Goal: Task Accomplishment & Management: Manage account settings

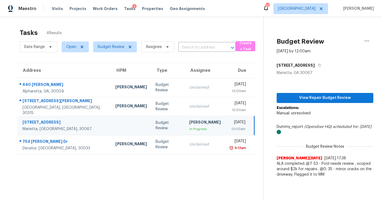
scroll to position [17, 0]
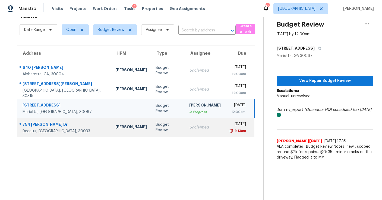
click at [156, 128] on div "Budget Review" at bounding box center [168, 127] width 25 height 11
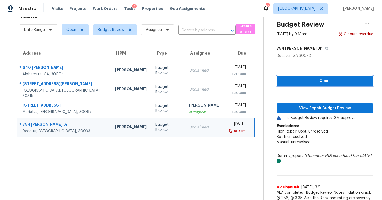
click at [296, 77] on button "Claim" at bounding box center [325, 81] width 97 height 10
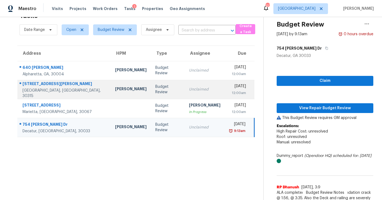
click at [185, 97] on td "Unclaimed" at bounding box center [205, 89] width 40 height 19
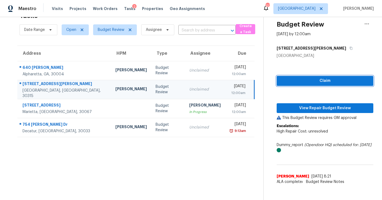
click at [298, 82] on span "Claim" at bounding box center [325, 81] width 88 height 7
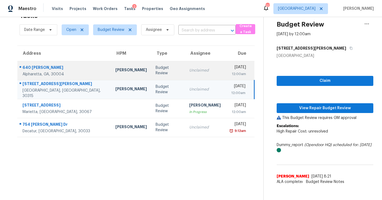
click at [194, 72] on div "Unclaimed" at bounding box center [205, 70] width 32 height 5
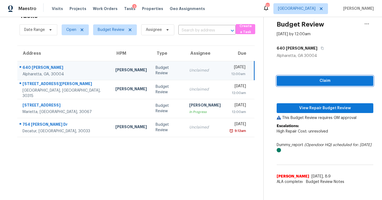
click at [293, 84] on button "Claim" at bounding box center [325, 81] width 97 height 10
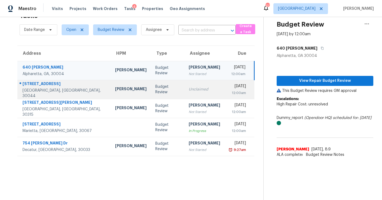
click at [189, 93] on td "Unclaimed" at bounding box center [204, 89] width 40 height 19
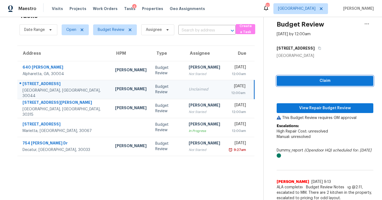
click at [294, 76] on button "Claim" at bounding box center [325, 81] width 97 height 10
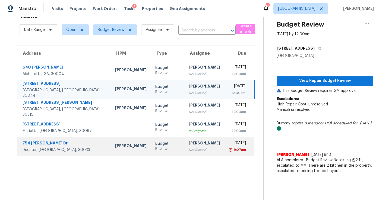
click at [194, 148] on div "Not Started" at bounding box center [205, 150] width 32 height 5
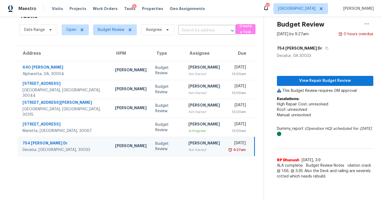
click at [298, 74] on div "View Repair Budget Review This Budget Review requires GM approval Escalations: …" at bounding box center [325, 121] width 96 height 124
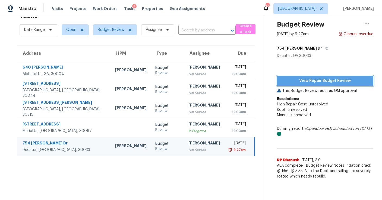
click at [297, 82] on span "View Repair Budget Review" at bounding box center [325, 81] width 88 height 7
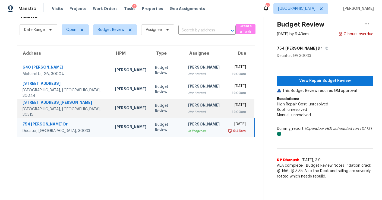
click at [193, 112] on div "Not Started" at bounding box center [204, 111] width 32 height 5
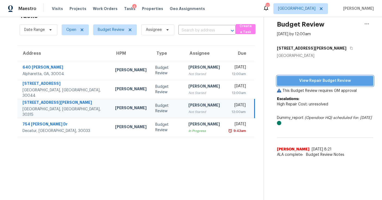
click at [291, 79] on span "View Repair Budget Review" at bounding box center [325, 81] width 88 height 7
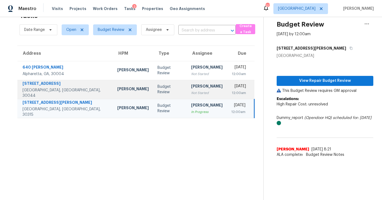
click at [191, 90] on div "[PERSON_NAME]" at bounding box center [207, 87] width 32 height 7
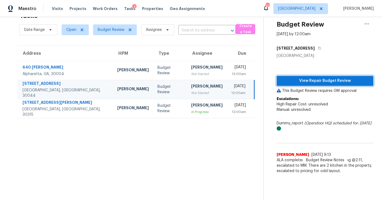
click at [286, 76] on button "View Repair Budget Review" at bounding box center [325, 81] width 97 height 10
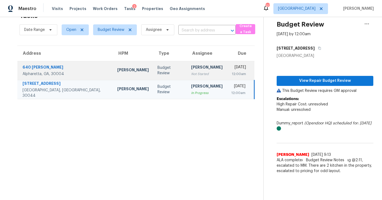
click at [158, 71] on td "Budget Review" at bounding box center [170, 70] width 34 height 19
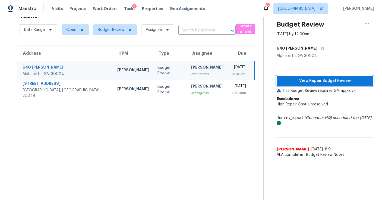
click at [317, 78] on span "View Repair Budget Review" at bounding box center [325, 81] width 88 height 7
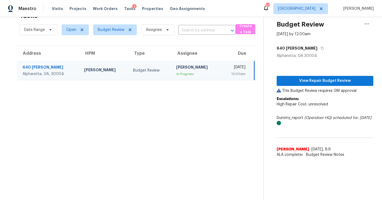
scroll to position [0, 0]
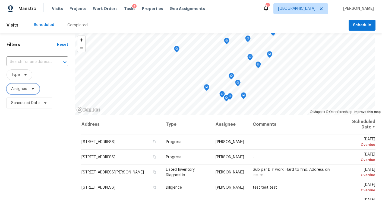
click at [27, 89] on span "Assignee" at bounding box center [23, 89] width 33 height 11
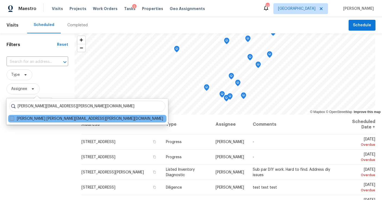
type input "[PERSON_NAME][EMAIL_ADDRESS][PERSON_NAME][DOMAIN_NAME]"
click at [41, 119] on label "[PERSON_NAME] [PERSON_NAME][EMAIL_ADDRESS][PERSON_NAME][DOMAIN_NAME]" at bounding box center [86, 118] width 153 height 5
click at [13, 119] on input "[PERSON_NAME] [PERSON_NAME][EMAIL_ADDRESS][PERSON_NAME][DOMAIN_NAME]" at bounding box center [12, 118] width 4 height 4
checkbox input "true"
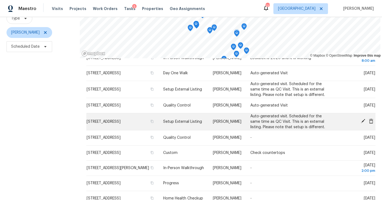
scroll to position [25, 0]
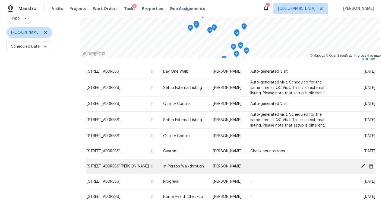
click at [364, 169] on icon at bounding box center [363, 166] width 5 height 5
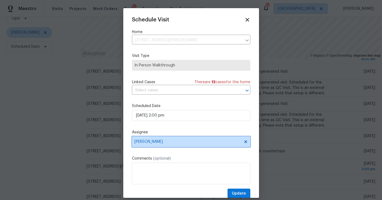
click at [154, 143] on span "[PERSON_NAME]" at bounding box center [187, 142] width 106 height 4
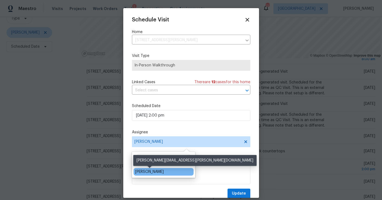
type input "dur"
click at [152, 171] on div "[PERSON_NAME]" at bounding box center [149, 172] width 29 height 5
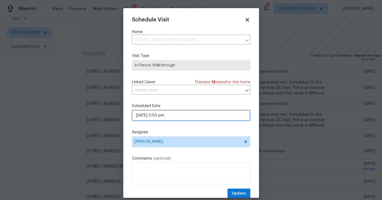
click at [160, 117] on input "09/02/2025 2:00 pm" at bounding box center [191, 115] width 118 height 11
select select "pm"
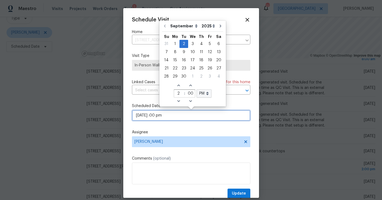
type input "09/02/2025 4:00 pm"
type input "4"
type input "09/02/2025 4:00 pm"
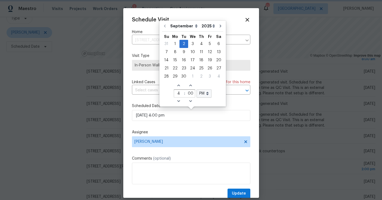
click at [204, 161] on label "Comments (optional)" at bounding box center [191, 158] width 118 height 5
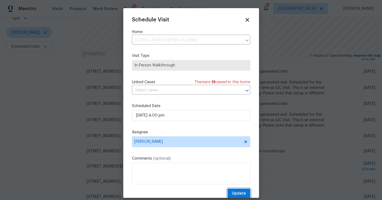
click at [236, 191] on button "Update" at bounding box center [239, 194] width 23 height 10
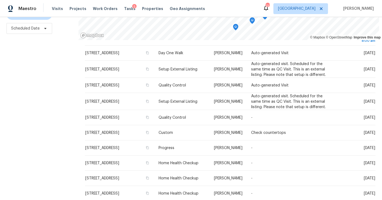
scroll to position [0, 0]
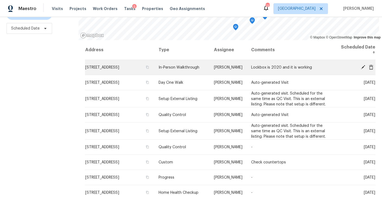
click at [365, 67] on icon at bounding box center [363, 67] width 5 height 5
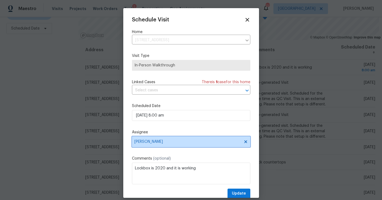
click at [153, 142] on span "[PERSON_NAME]" at bounding box center [187, 142] width 106 height 4
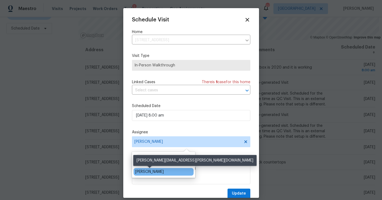
type input "durha"
click at [144, 171] on div "[PERSON_NAME]" at bounding box center [149, 172] width 29 height 5
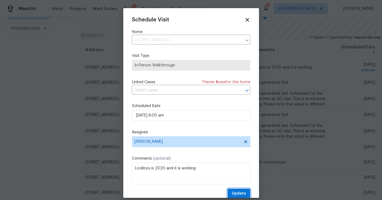
click at [240, 195] on span "Update" at bounding box center [239, 194] width 14 height 7
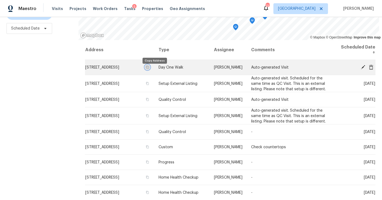
click at [149, 68] on icon "button" at bounding box center [147, 67] width 3 height 3
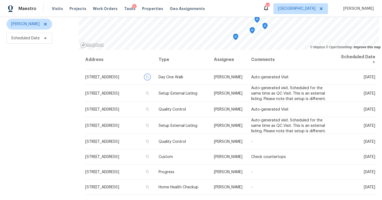
scroll to position [58, 0]
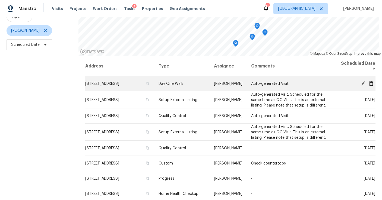
click at [360, 84] on span at bounding box center [363, 83] width 8 height 5
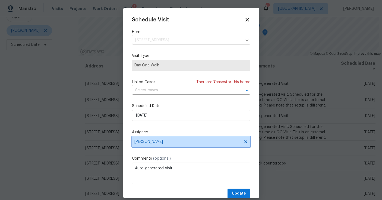
click at [153, 144] on span "[PERSON_NAME]" at bounding box center [187, 142] width 106 height 4
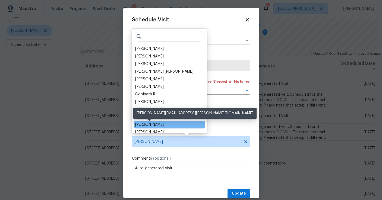
click at [143, 124] on div "[PERSON_NAME]" at bounding box center [149, 124] width 29 height 5
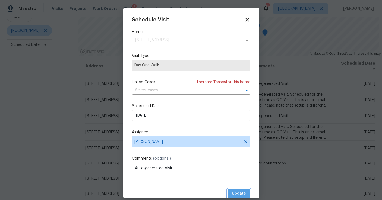
click at [235, 195] on span "Update" at bounding box center [239, 194] width 14 height 7
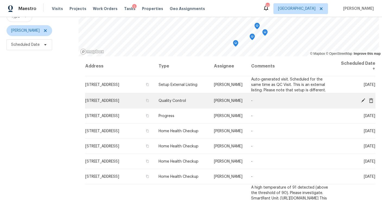
click at [364, 99] on icon at bounding box center [363, 100] width 4 height 4
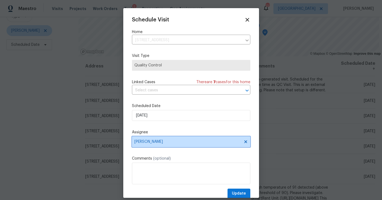
click at [160, 142] on span "[PERSON_NAME]" at bounding box center [187, 142] width 106 height 4
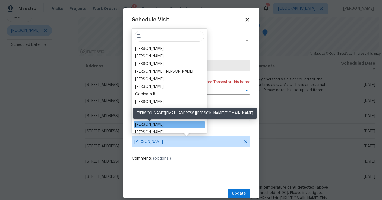
click at [144, 124] on div "[PERSON_NAME]" at bounding box center [149, 124] width 29 height 5
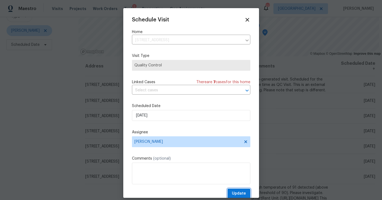
click at [240, 194] on span "Update" at bounding box center [239, 194] width 14 height 7
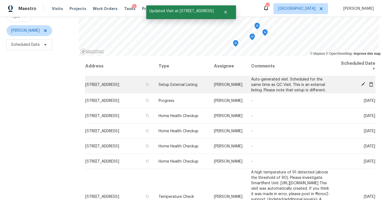
click at [363, 84] on icon at bounding box center [363, 84] width 4 height 4
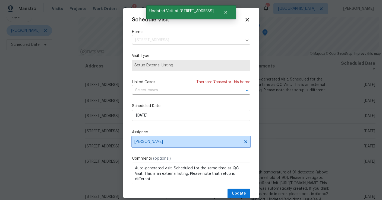
click at [160, 142] on span "[PERSON_NAME]" at bounding box center [187, 142] width 106 height 4
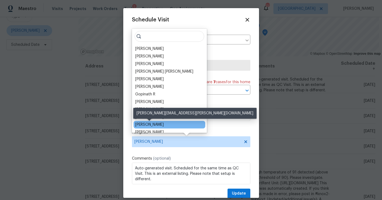
click at [159, 123] on div "[PERSON_NAME]" at bounding box center [149, 124] width 29 height 5
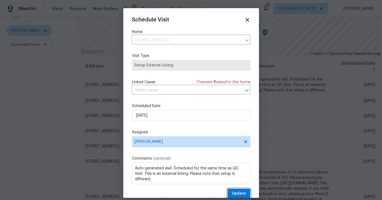
click at [241, 192] on span "Update" at bounding box center [239, 194] width 14 height 7
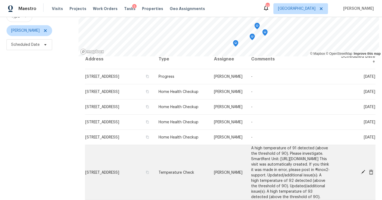
scroll to position [0, 0]
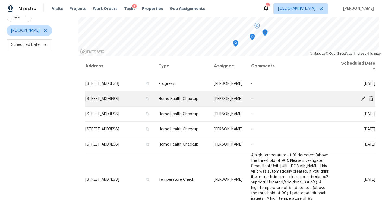
click at [364, 98] on icon at bounding box center [363, 98] width 4 height 4
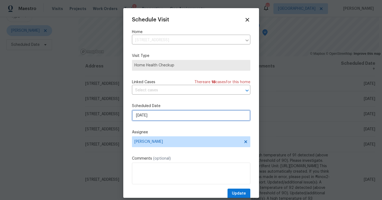
click at [156, 117] on input "9/3/2025" at bounding box center [191, 115] width 118 height 11
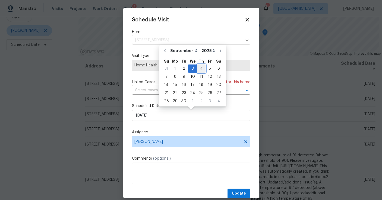
click at [197, 69] on div "4" at bounding box center [201, 69] width 8 height 8
type input "9/4/2025"
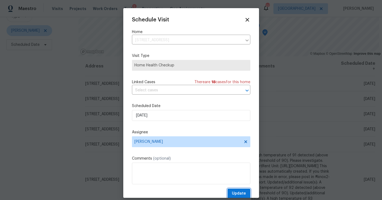
click at [239, 191] on span "Update" at bounding box center [239, 194] width 14 height 7
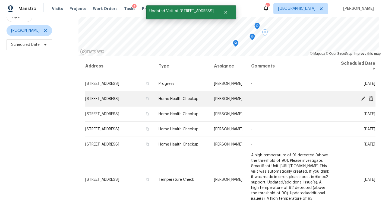
click at [362, 97] on icon at bounding box center [363, 98] width 5 height 5
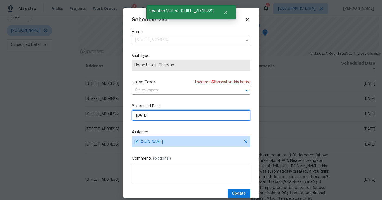
click at [158, 117] on input "9/3/2025" at bounding box center [191, 115] width 118 height 11
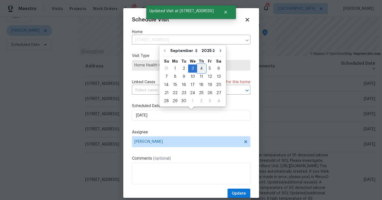
click at [203, 66] on div "4" at bounding box center [201, 69] width 8 height 8
type input "9/4/2025"
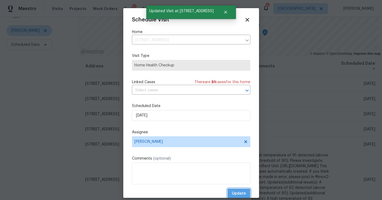
click at [242, 191] on span "Update" at bounding box center [239, 194] width 14 height 7
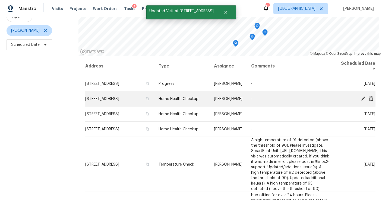
click at [363, 97] on icon at bounding box center [363, 98] width 5 height 5
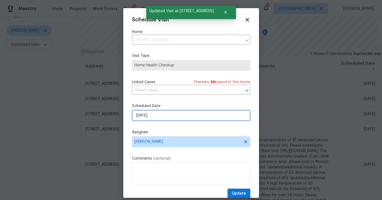
click at [157, 116] on input "9/3/2025" at bounding box center [191, 115] width 118 height 11
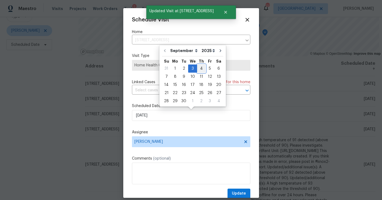
click at [199, 69] on div "4" at bounding box center [201, 69] width 8 height 8
type input "9/4/2025"
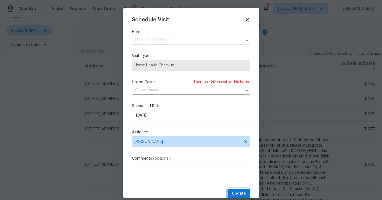
click at [237, 193] on span "Update" at bounding box center [239, 194] width 14 height 7
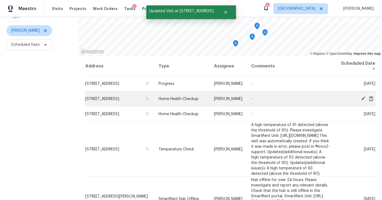
click at [362, 98] on icon at bounding box center [363, 98] width 5 height 5
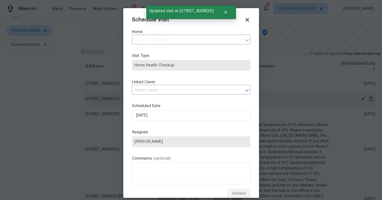
type input "5407 Effingham Ct, Lithonia, GA 30038"
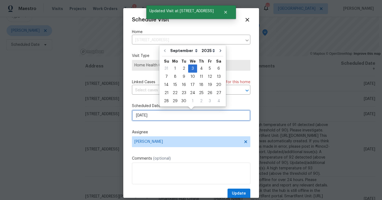
click at [175, 116] on input "9/3/2025" at bounding box center [191, 115] width 118 height 11
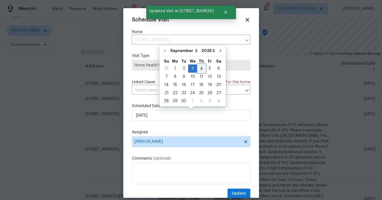
click at [201, 68] on div "4" at bounding box center [201, 69] width 8 height 8
type input "9/4/2025"
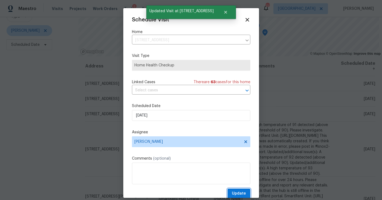
click at [236, 194] on span "Update" at bounding box center [239, 194] width 14 height 7
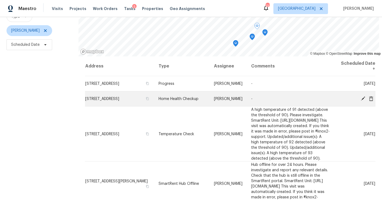
click at [363, 99] on icon at bounding box center [363, 98] width 4 height 4
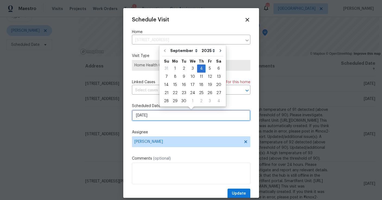
click at [174, 116] on input "9/4/2025" at bounding box center [191, 115] width 118 height 11
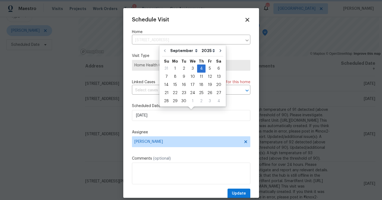
click at [247, 18] on icon at bounding box center [247, 20] width 6 height 6
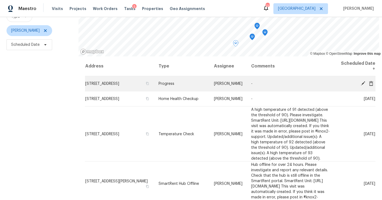
click at [364, 83] on icon at bounding box center [363, 83] width 4 height 4
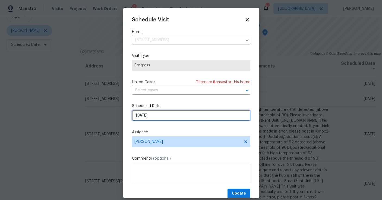
click at [162, 118] on input "[DATE]" at bounding box center [191, 115] width 118 height 11
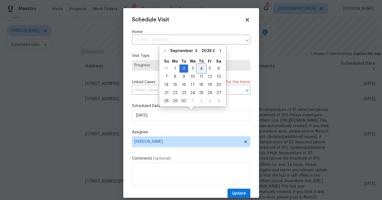
click at [201, 67] on div "4" at bounding box center [201, 69] width 8 height 8
type input "9/4/2025"
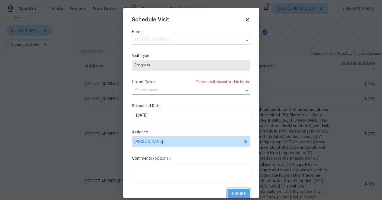
click at [235, 194] on span "Update" at bounding box center [239, 194] width 14 height 7
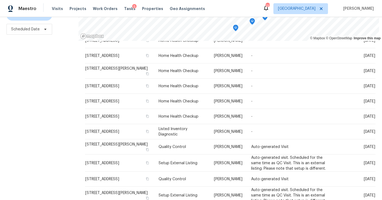
scroll to position [75, 0]
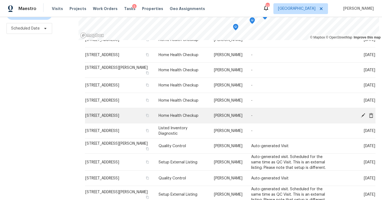
click at [371, 118] on icon at bounding box center [371, 115] width 4 height 5
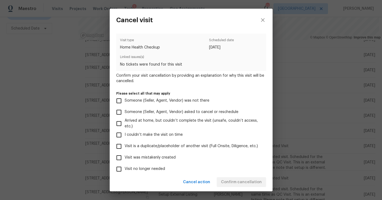
scroll to position [42, 0]
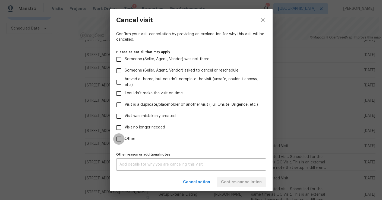
click at [117, 140] on input "Other" at bounding box center [118, 139] width 11 height 11
checkbox input "true"
click at [139, 176] on div "Cancel action Confirm cancellation" at bounding box center [191, 182] width 163 height 19
click at [139, 158] on div "Other reason or additional notes x Other reason or additional notes" at bounding box center [191, 161] width 150 height 20
click at [139, 164] on textarea at bounding box center [191, 165] width 143 height 4
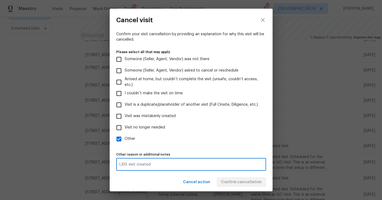
type textarea "LIDS visit created"
click at [237, 142] on label "Other" at bounding box center [187, 139] width 149 height 11
click at [125, 142] on input "Other" at bounding box center [118, 139] width 11 height 11
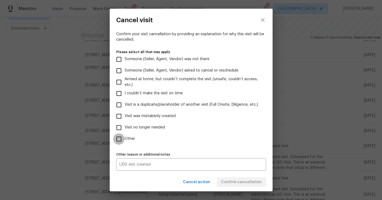
click at [122, 139] on input "Other" at bounding box center [118, 139] width 11 height 11
checkbox input "true"
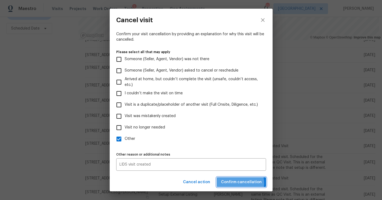
click at [243, 183] on span "Confirm cancellation" at bounding box center [241, 182] width 41 height 7
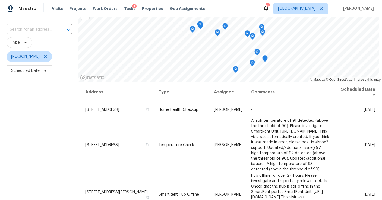
scroll to position [0, 0]
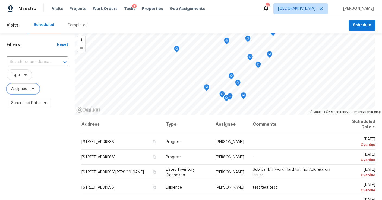
click at [19, 89] on span "Assignee" at bounding box center [19, 88] width 16 height 5
type input "d"
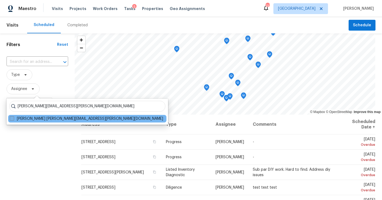
type input "[PERSON_NAME][EMAIL_ADDRESS][PERSON_NAME][DOMAIN_NAME]"
click at [34, 120] on label "Michael Durham michael.durham@opendoor.com" at bounding box center [86, 118] width 153 height 5
click at [13, 120] on input "Michael Durham michael.durham@opendoor.com" at bounding box center [12, 118] width 4 height 4
checkbox input "true"
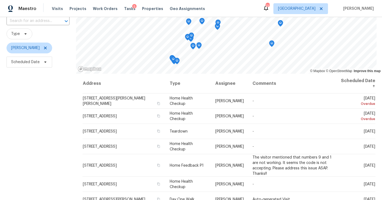
scroll to position [23, 0]
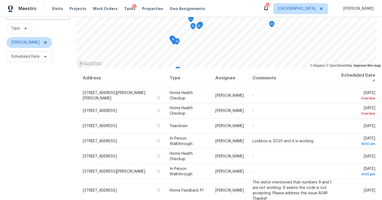
scroll to position [47, 0]
click at [46, 42] on icon at bounding box center [45, 42] width 3 height 3
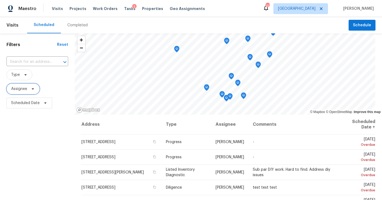
click at [17, 87] on span "Assignee" at bounding box center [19, 88] width 16 height 5
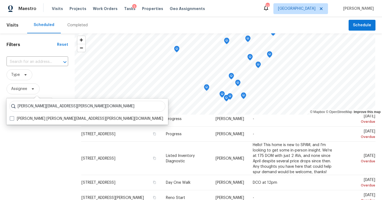
scroll to position [85, 0]
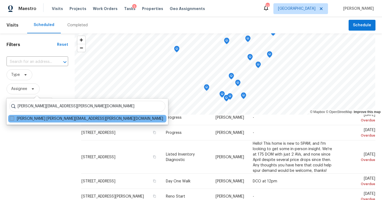
type input "[PERSON_NAME][EMAIL_ADDRESS][PERSON_NAME][DOMAIN_NAME]"
click at [68, 119] on label "Cynthia Herriott cynthia.herriott@opendoor.com" at bounding box center [86, 118] width 153 height 5
click at [13, 119] on input "Cynthia Herriott cynthia.herriott@opendoor.com" at bounding box center [12, 118] width 4 height 4
checkbox input "true"
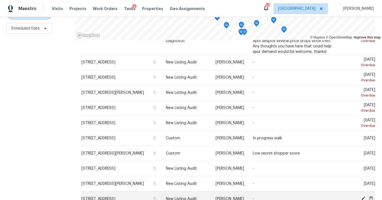
scroll to position [50, 0]
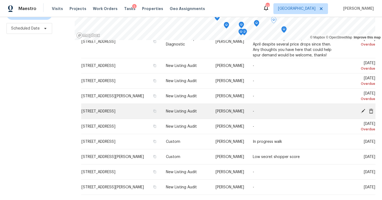
click at [364, 111] on icon at bounding box center [363, 111] width 4 height 4
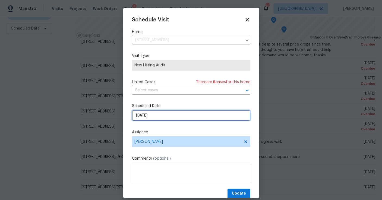
click at [167, 118] on input "8/28/2025" at bounding box center [191, 115] width 118 height 11
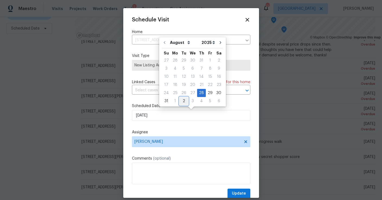
click at [183, 101] on div "2" at bounding box center [184, 102] width 9 height 8
type input "[DATE]"
select select "8"
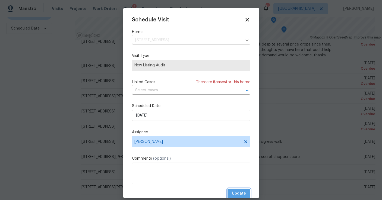
click at [239, 193] on span "Update" at bounding box center [239, 194] width 14 height 7
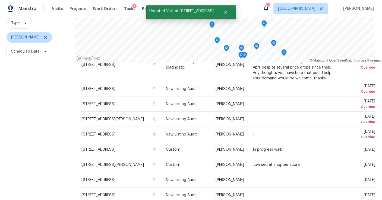
scroll to position [60, 0]
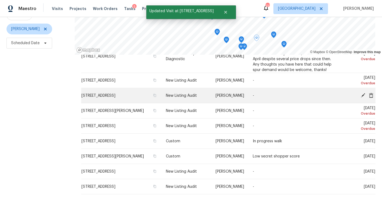
click at [364, 94] on icon at bounding box center [363, 95] width 4 height 4
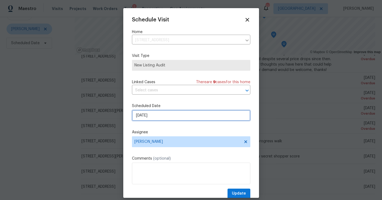
click at [156, 118] on input "8/28/2025" at bounding box center [191, 115] width 118 height 11
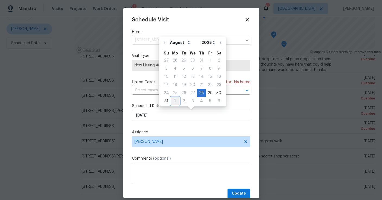
click at [174, 101] on div "1" at bounding box center [175, 102] width 9 height 8
type input "9/1/2025"
select select "8"
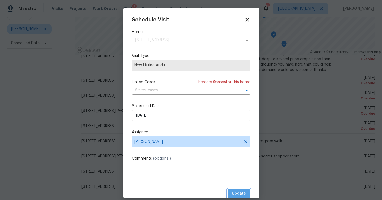
click at [236, 196] on span "Update" at bounding box center [239, 194] width 14 height 7
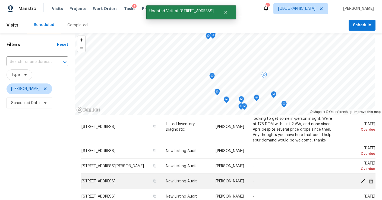
scroll to position [39, 0]
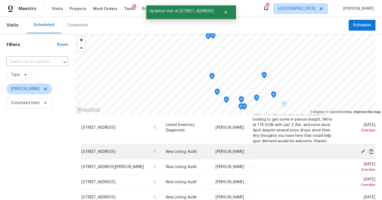
click at [362, 152] on icon at bounding box center [363, 151] width 4 height 4
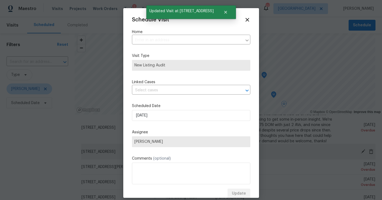
type input "270 Laurel Way, Covington, GA 30016"
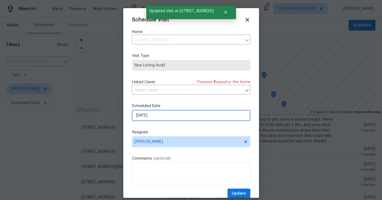
click at [172, 117] on input "8/28/2025" at bounding box center [191, 115] width 118 height 11
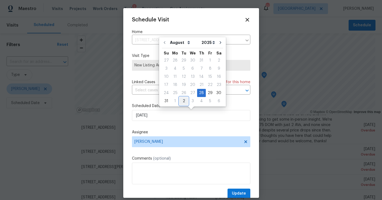
click at [183, 101] on div "2" at bounding box center [184, 102] width 9 height 8
type input "[DATE]"
select select "8"
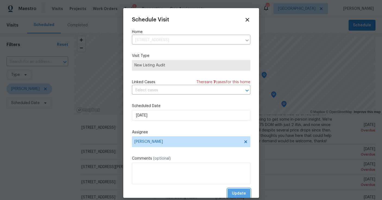
click at [235, 193] on span "Update" at bounding box center [239, 194] width 14 height 7
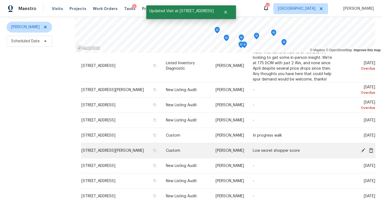
scroll to position [65, 0]
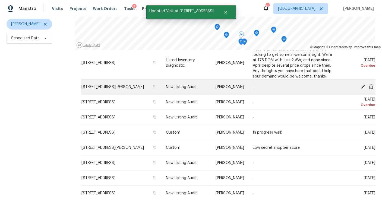
click at [362, 87] on icon at bounding box center [363, 86] width 4 height 4
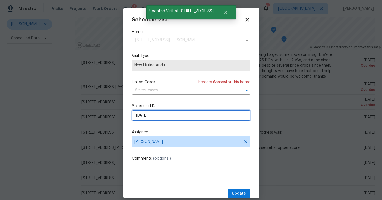
click at [161, 119] on input "8/28/2025" at bounding box center [191, 115] width 118 height 11
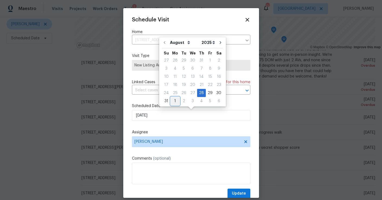
click at [176, 103] on div "1" at bounding box center [175, 102] width 9 height 8
type input "9/1/2025"
select select "8"
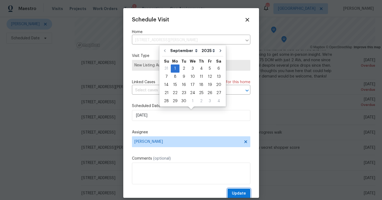
click at [240, 194] on span "Update" at bounding box center [239, 194] width 14 height 7
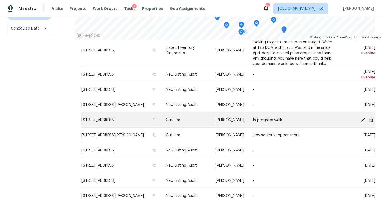
scroll to position [44, 0]
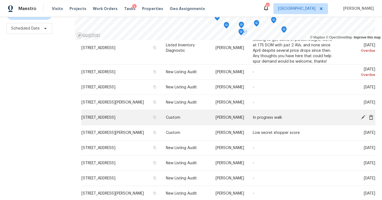
click at [364, 117] on icon at bounding box center [363, 117] width 4 height 4
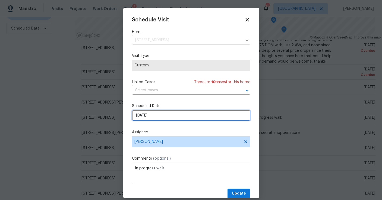
click at [173, 120] on input "[DATE]" at bounding box center [191, 115] width 118 height 11
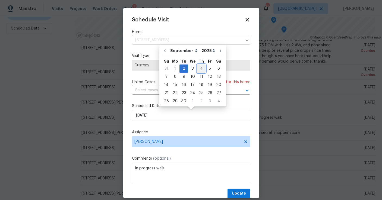
click at [197, 67] on div "4" at bounding box center [201, 69] width 8 height 8
type input "9/4/2025"
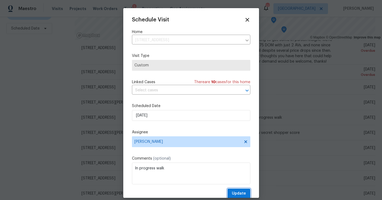
click at [236, 194] on span "Update" at bounding box center [239, 194] width 14 height 7
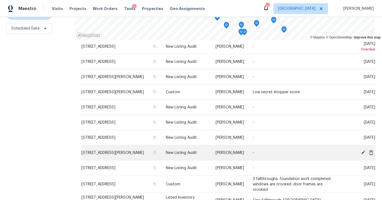
scroll to position [70, 0]
click at [363, 151] on icon at bounding box center [363, 152] width 5 height 5
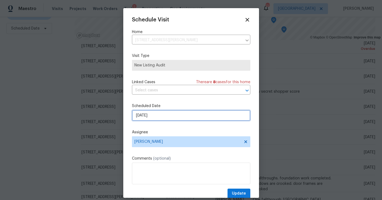
click at [160, 115] on input "[DATE]" at bounding box center [191, 115] width 118 height 11
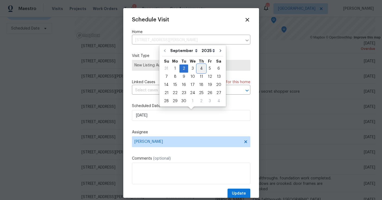
click at [201, 71] on div "4" at bounding box center [201, 69] width 8 height 8
type input "9/4/2025"
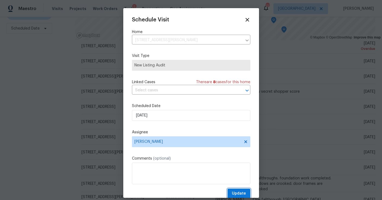
click at [238, 191] on span "Update" at bounding box center [239, 194] width 14 height 7
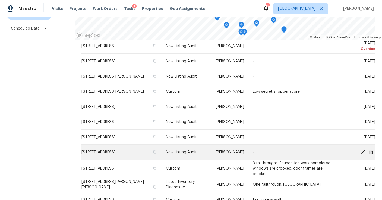
click at [360, 152] on span at bounding box center [363, 152] width 8 height 5
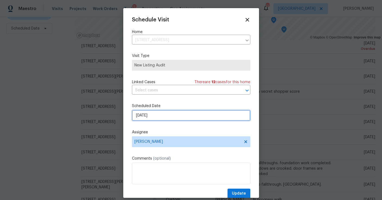
click at [161, 114] on input "[DATE]" at bounding box center [191, 115] width 118 height 11
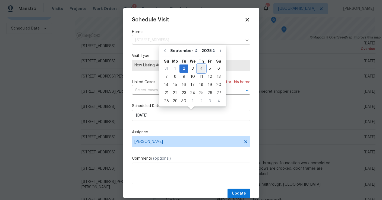
click at [199, 70] on div "4" at bounding box center [201, 69] width 8 height 8
type input "9/4/2025"
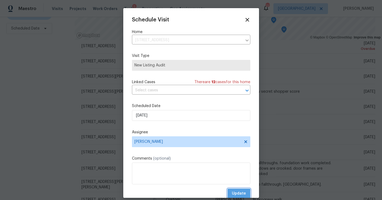
click at [232, 195] on button "Update" at bounding box center [239, 194] width 23 height 10
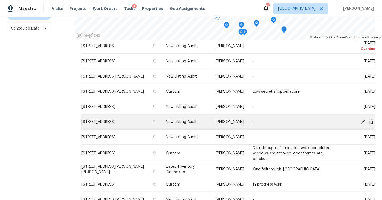
click at [364, 121] on icon at bounding box center [363, 121] width 5 height 5
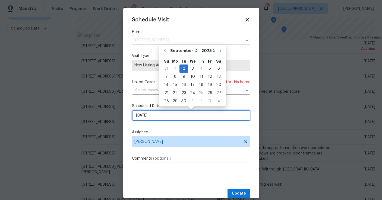
click at [168, 115] on input "[DATE]" at bounding box center [191, 115] width 118 height 11
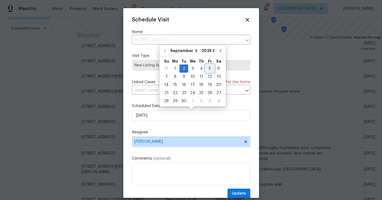
click at [206, 69] on div "5" at bounding box center [210, 69] width 9 height 8
type input "9/5/2025"
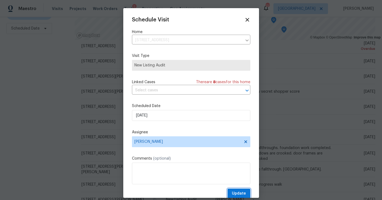
click at [234, 193] on span "Update" at bounding box center [239, 194] width 14 height 7
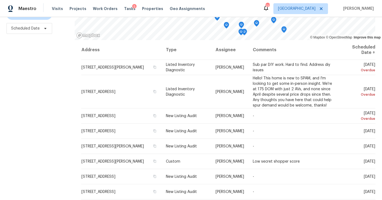
scroll to position [75, 0]
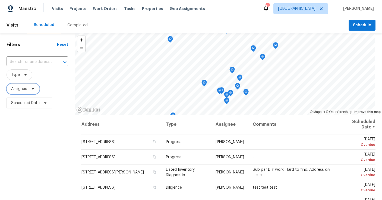
click at [29, 91] on span at bounding box center [32, 89] width 6 height 4
type input "[PERSON_NAME]"
click at [50, 77] on span "Type" at bounding box center [38, 75] width 62 height 11
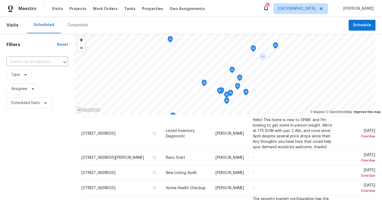
scroll to position [117, 0]
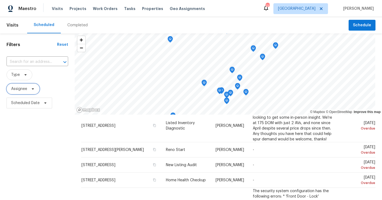
click at [31, 85] on span "Assignee" at bounding box center [23, 89] width 33 height 11
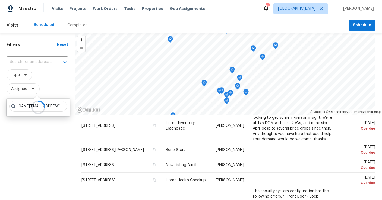
scroll to position [0, 0]
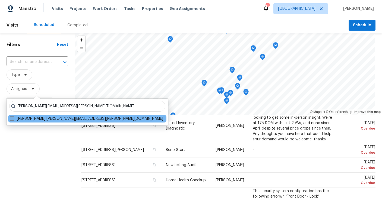
type input "[PERSON_NAME][EMAIL_ADDRESS][PERSON_NAME][DOMAIN_NAME]"
click at [52, 117] on label "[PERSON_NAME] [PERSON_NAME][EMAIL_ADDRESS][PERSON_NAME][DOMAIN_NAME]" at bounding box center [86, 118] width 153 height 5
click at [13, 117] on input "[PERSON_NAME] [PERSON_NAME][EMAIL_ADDRESS][PERSON_NAME][DOMAIN_NAME]" at bounding box center [12, 118] width 4 height 4
checkbox input "true"
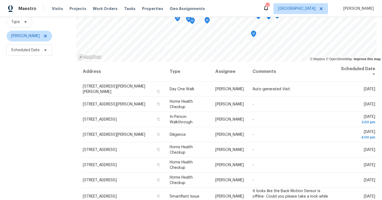
scroll to position [56, 0]
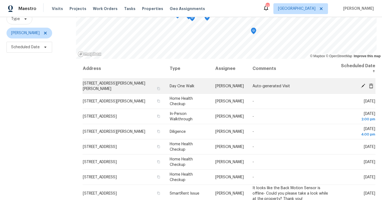
click at [365, 84] on icon at bounding box center [363, 86] width 4 height 4
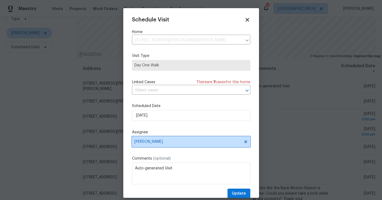
click at [154, 140] on span "[PERSON_NAME]" at bounding box center [187, 142] width 106 height 4
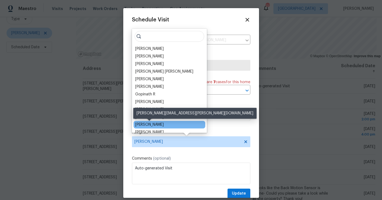
click at [151, 124] on div "[PERSON_NAME]" at bounding box center [149, 124] width 29 height 5
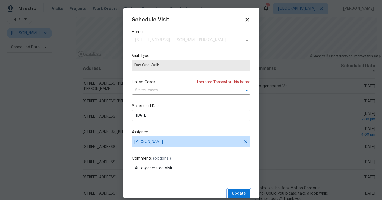
click at [237, 193] on span "Update" at bounding box center [239, 194] width 14 height 7
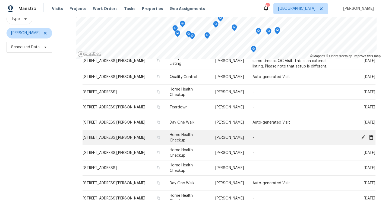
scroll to position [181, 0]
